Goal: Information Seeking & Learning: Compare options

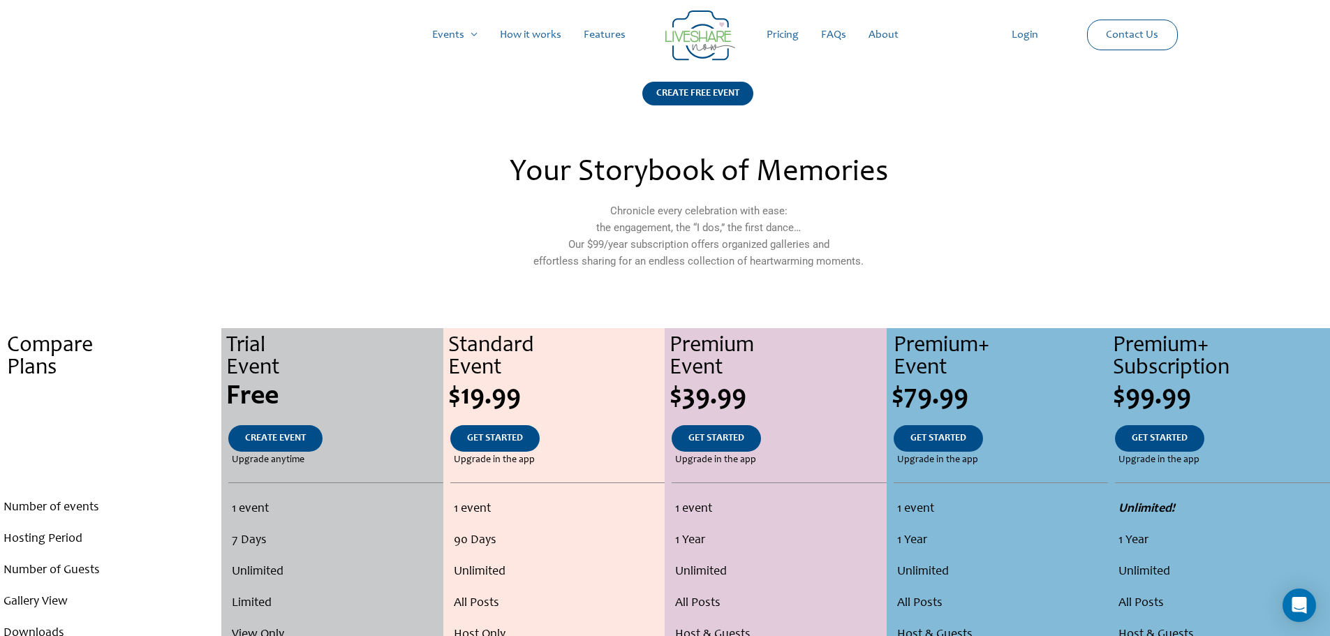
click at [841, 38] on link "FAQs" at bounding box center [833, 35] width 47 height 45
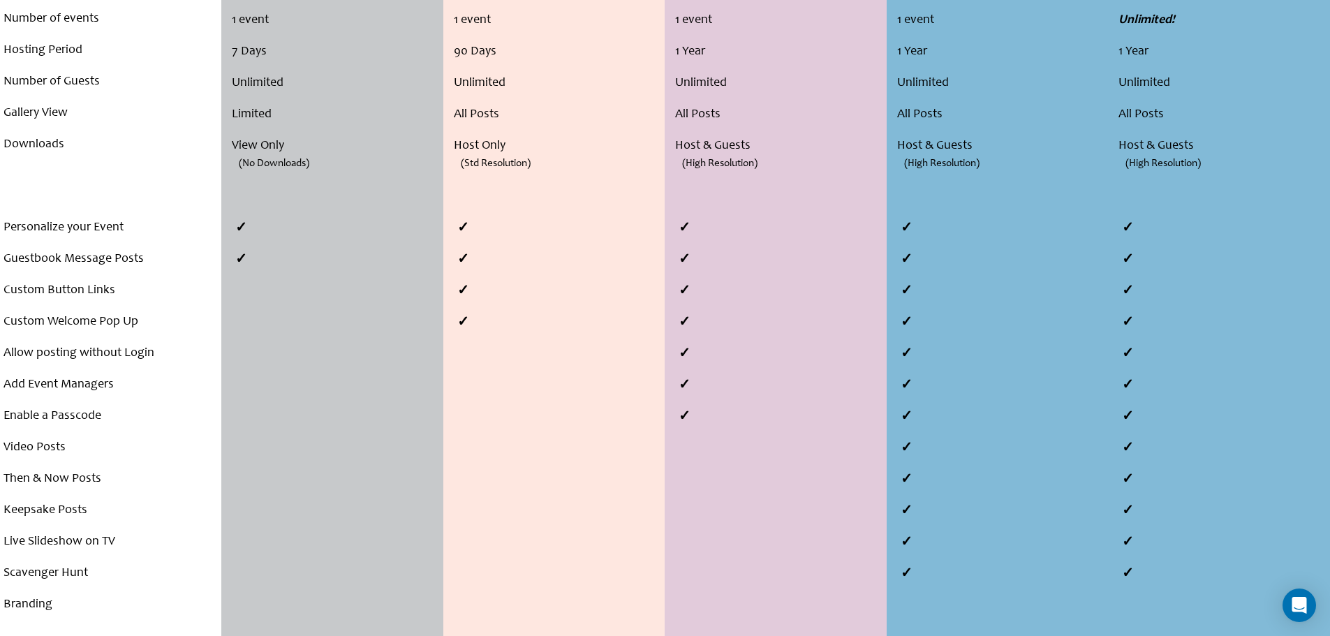
scroll to position [558, 0]
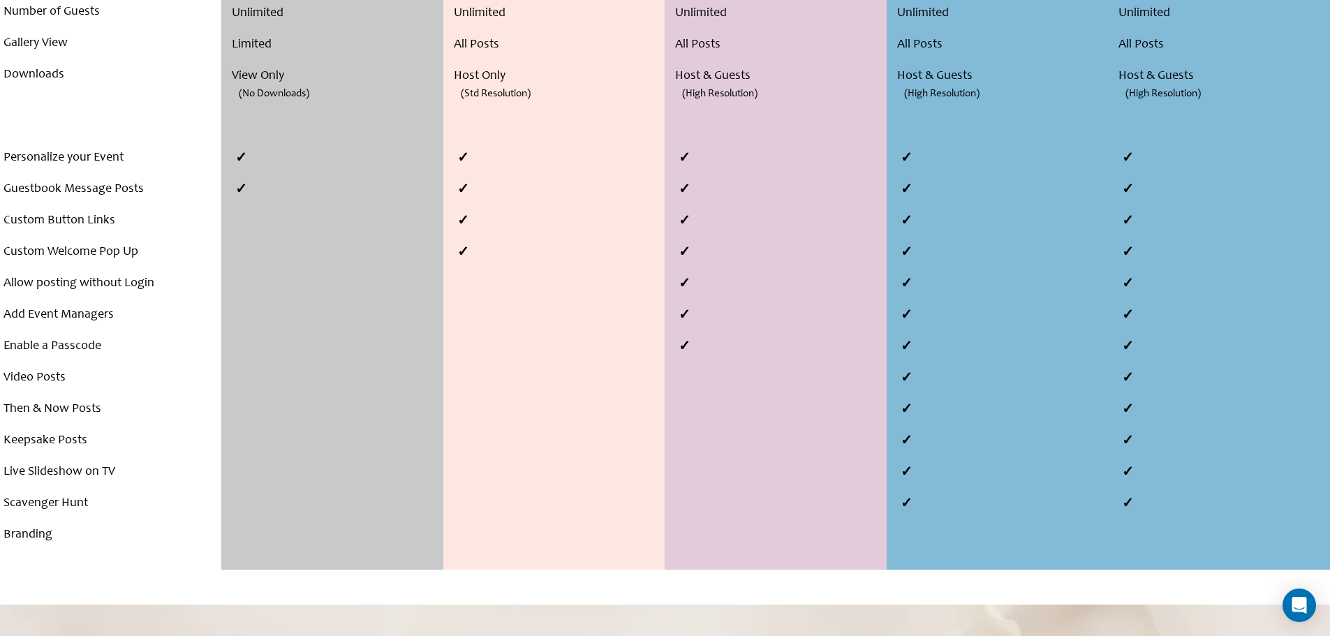
click at [77, 373] on li "Video Posts" at bounding box center [110, 377] width 214 height 31
click at [51, 376] on li "Video Posts" at bounding box center [110, 377] width 214 height 31
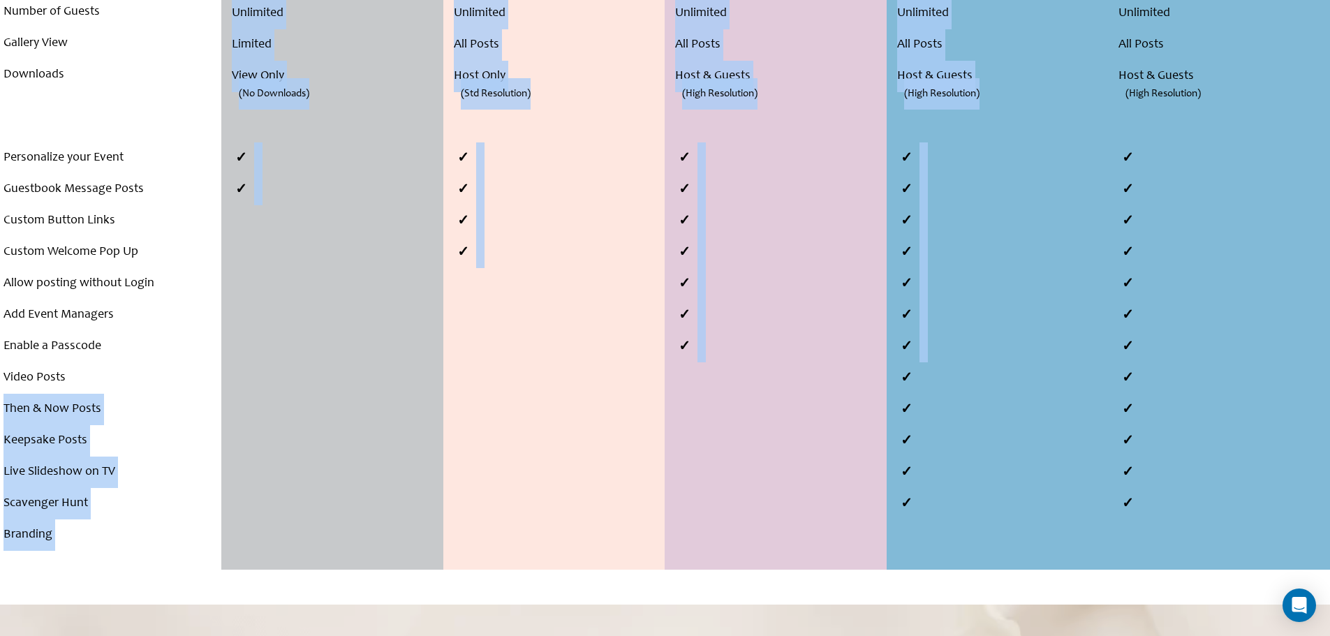
drag, startPoint x: 82, startPoint y: 383, endPoint x: 905, endPoint y: 357, distance: 823.5
click at [896, 362] on div "Compare Plans . . . Number of events Hosting Period Number of Guests Gallery Vi…" at bounding box center [665, 170] width 1330 height 800
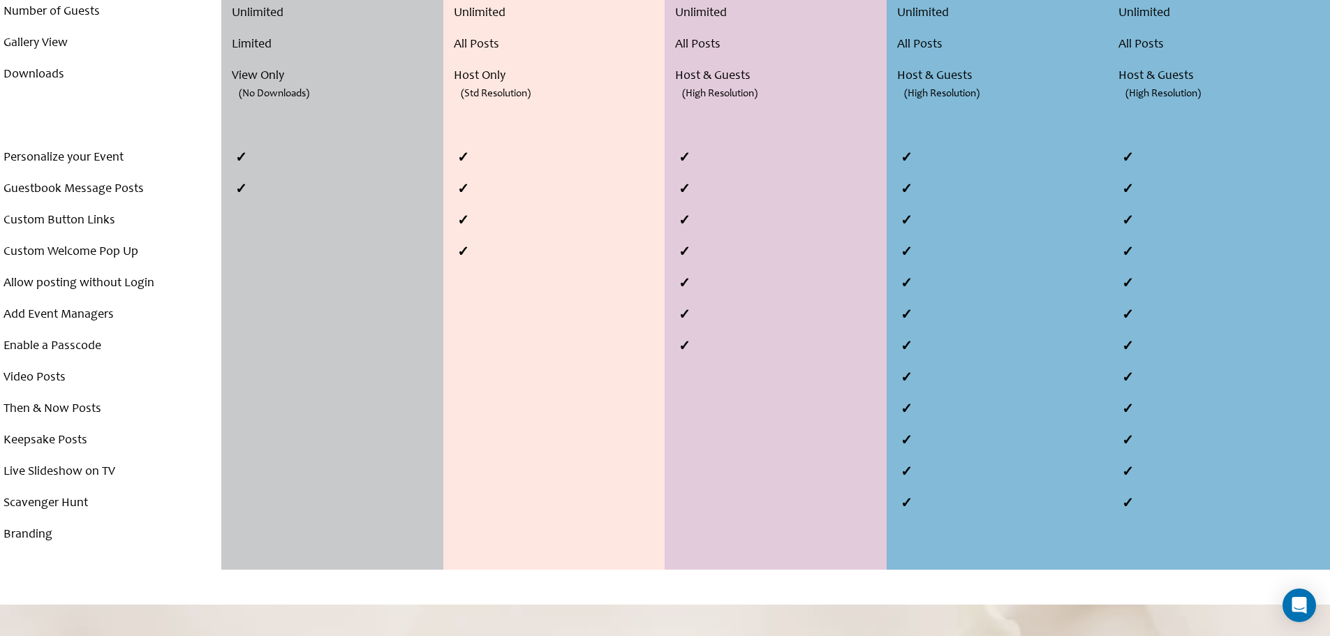
click at [1185, 366] on li at bounding box center [1222, 377] width 214 height 31
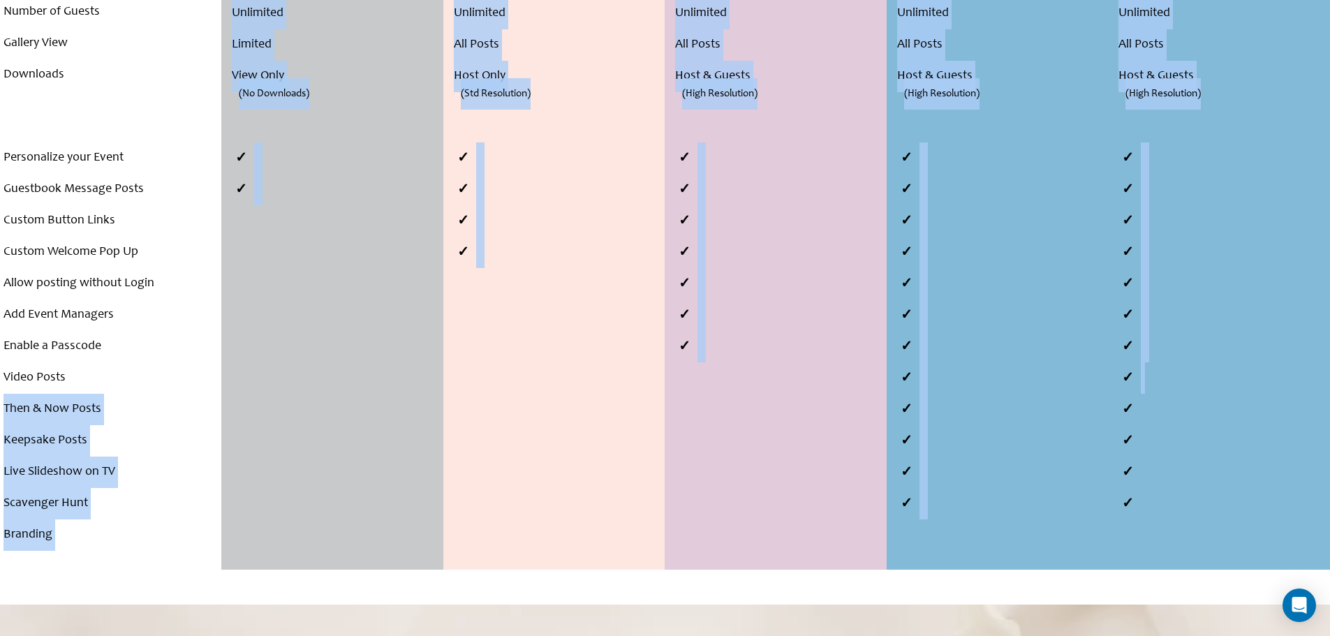
drag, startPoint x: 1183, startPoint y: 376, endPoint x: 106, endPoint y: 385, distance: 1076.5
click at [106, 385] on div "Compare Plans . . . Number of events Hosting Period Number of Guests Gallery Vi…" at bounding box center [665, 170] width 1330 height 800
click at [105, 385] on li "Video Posts" at bounding box center [110, 377] width 214 height 31
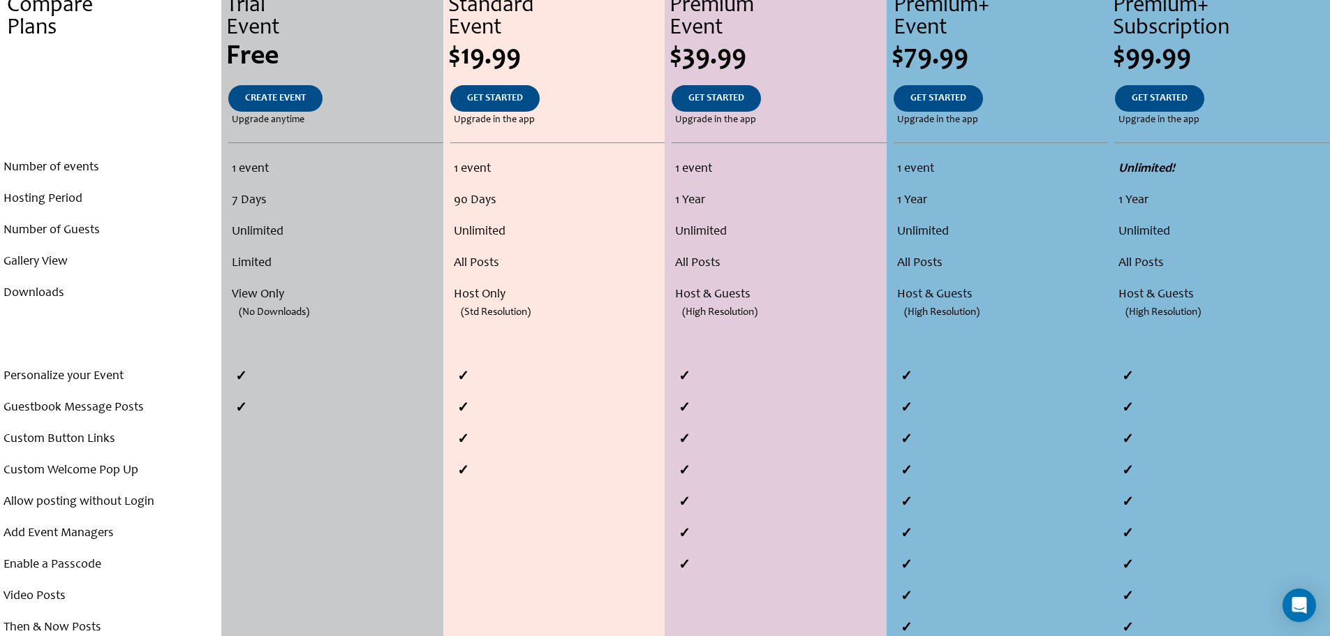
scroll to position [0, 0]
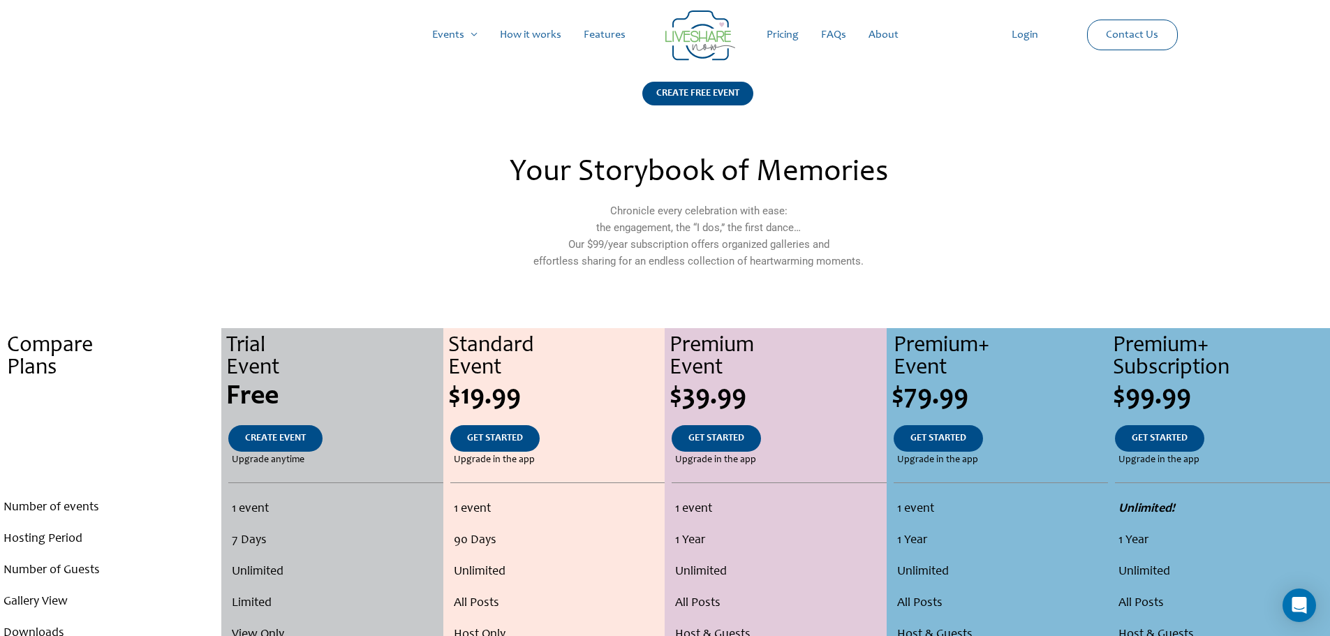
click at [711, 34] on img at bounding box center [700, 35] width 70 height 50
